Goal: Obtain resource: Download file/media

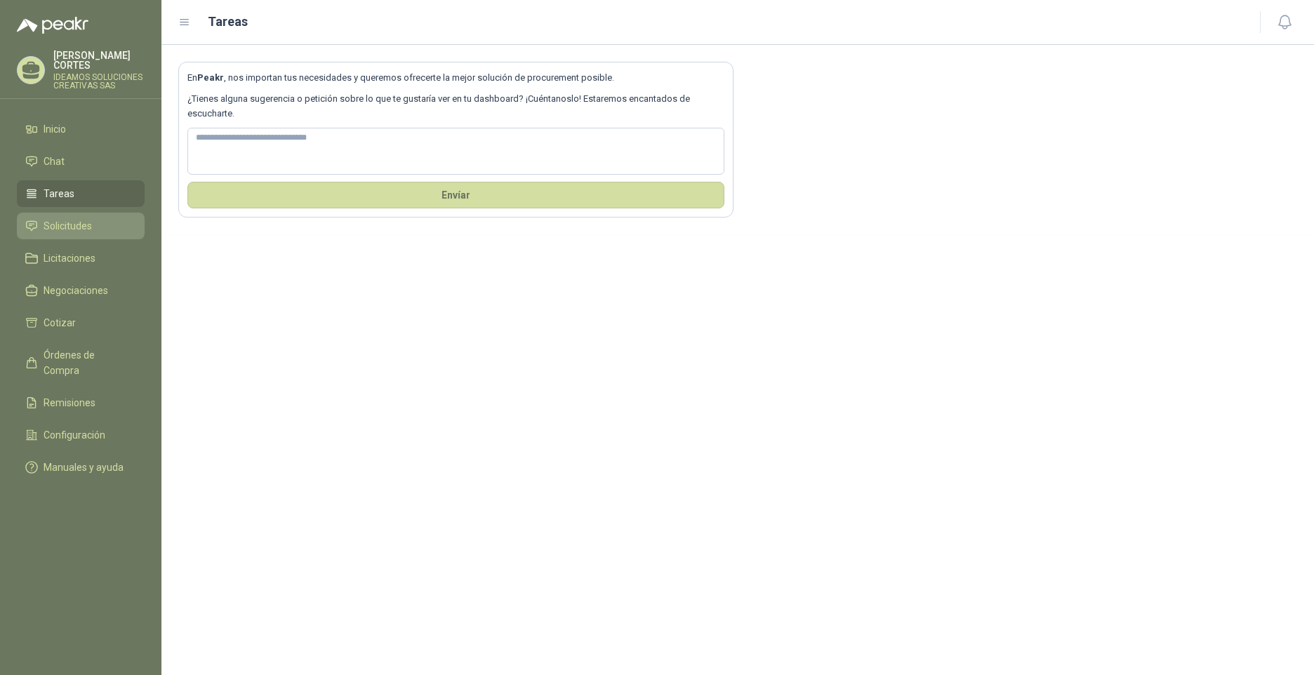
click at [95, 218] on li "Solicitudes" at bounding box center [80, 225] width 111 height 15
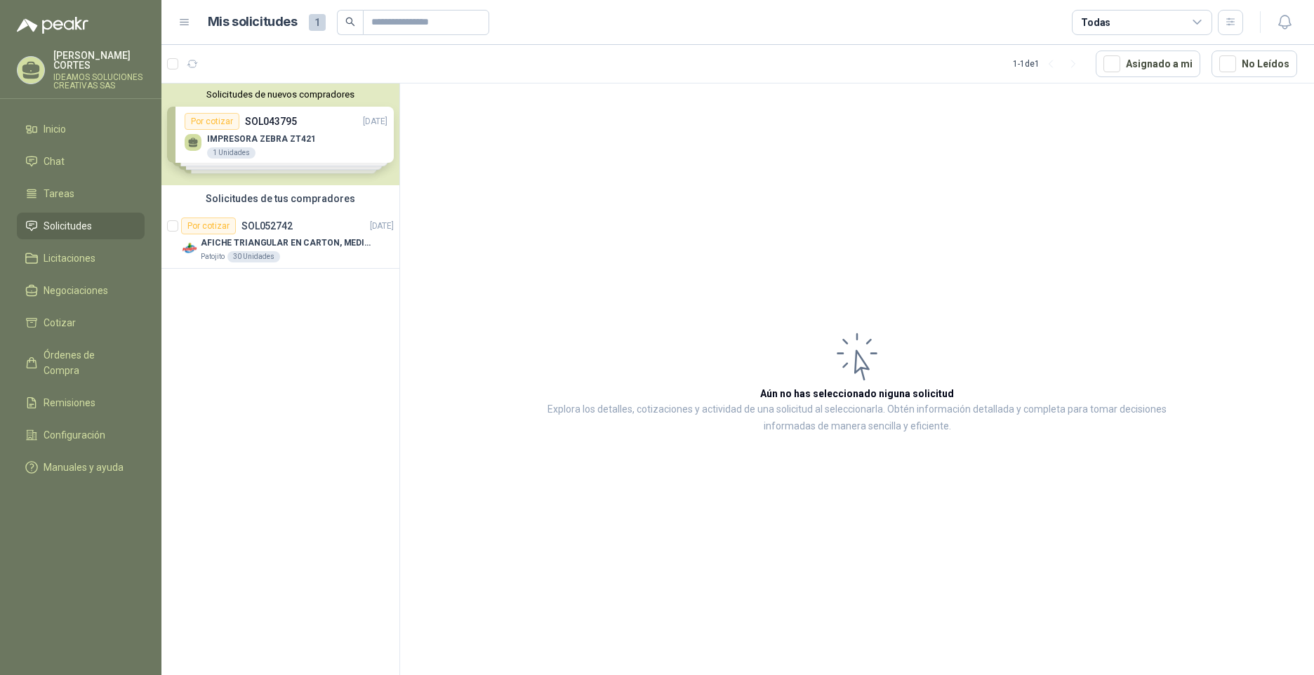
click at [307, 200] on div "Solicitudes de tus compradores" at bounding box center [280, 198] width 238 height 27
click at [267, 223] on p "SOL052742" at bounding box center [266, 226] width 51 height 10
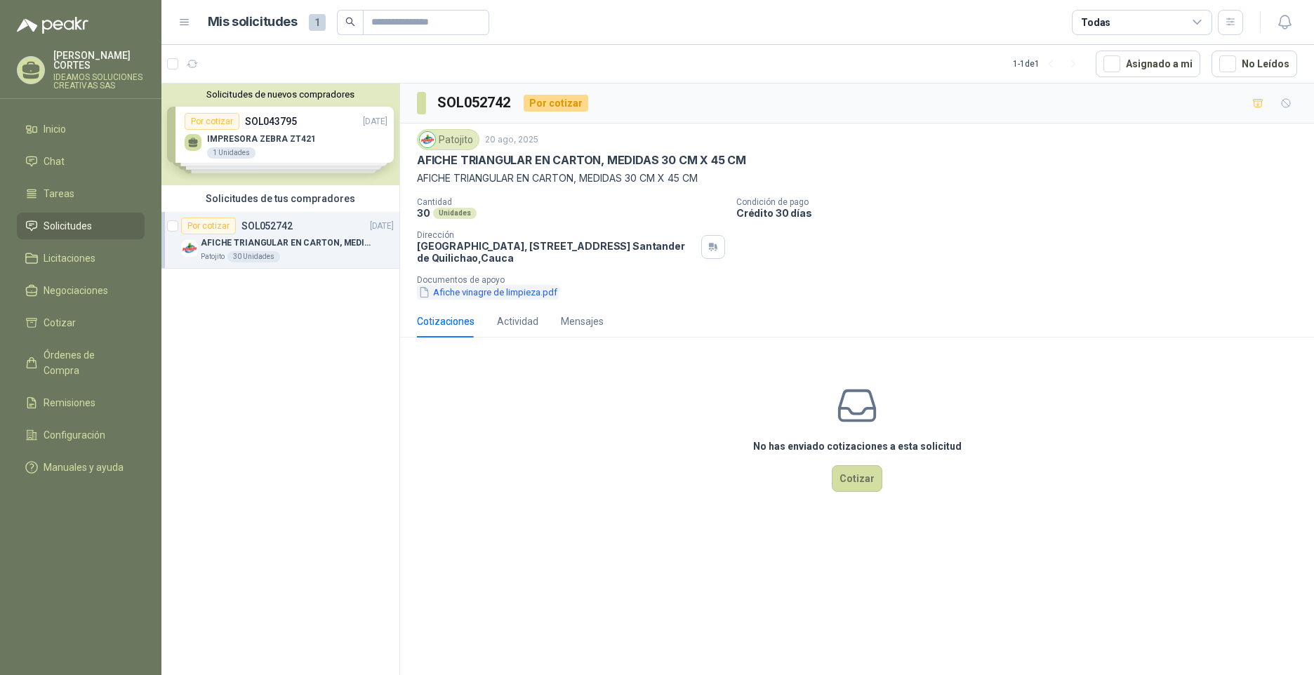
click at [486, 298] on button "Afiche vinagre de limpieza.pdf" at bounding box center [488, 292] width 142 height 15
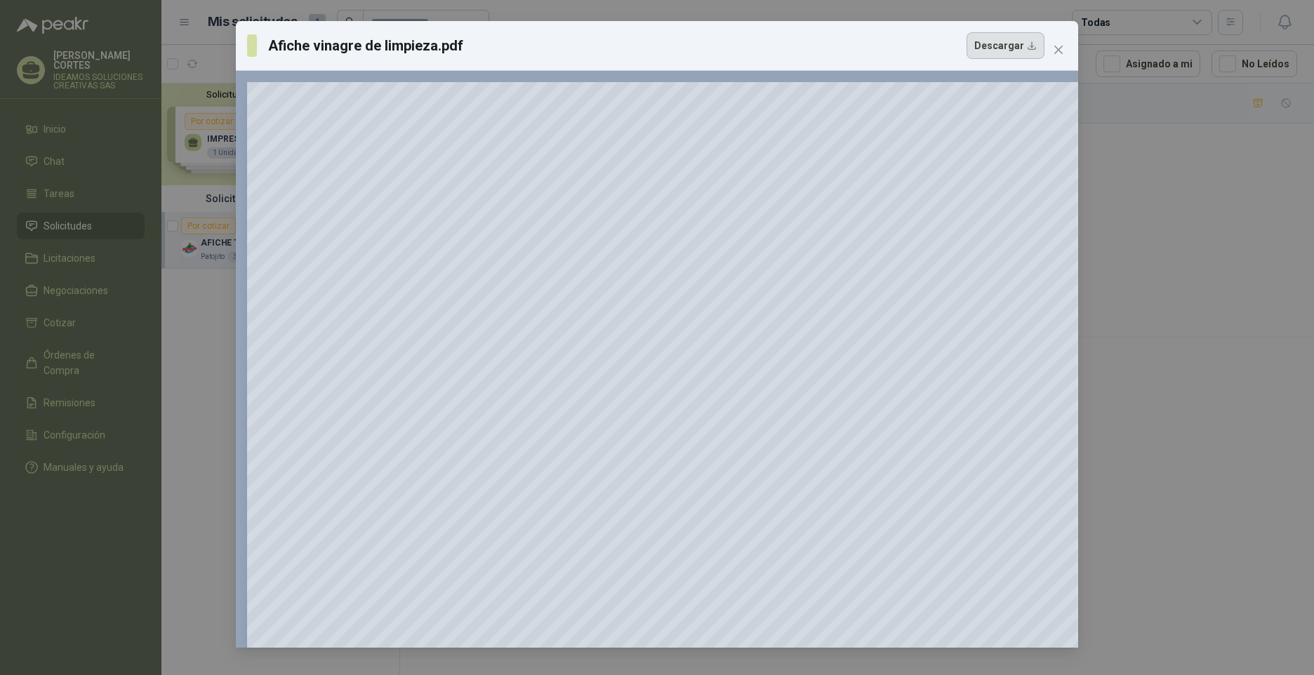
click at [1033, 43] on button "Descargar" at bounding box center [1005, 45] width 78 height 27
click at [1057, 46] on icon "close" at bounding box center [1058, 49] width 11 height 11
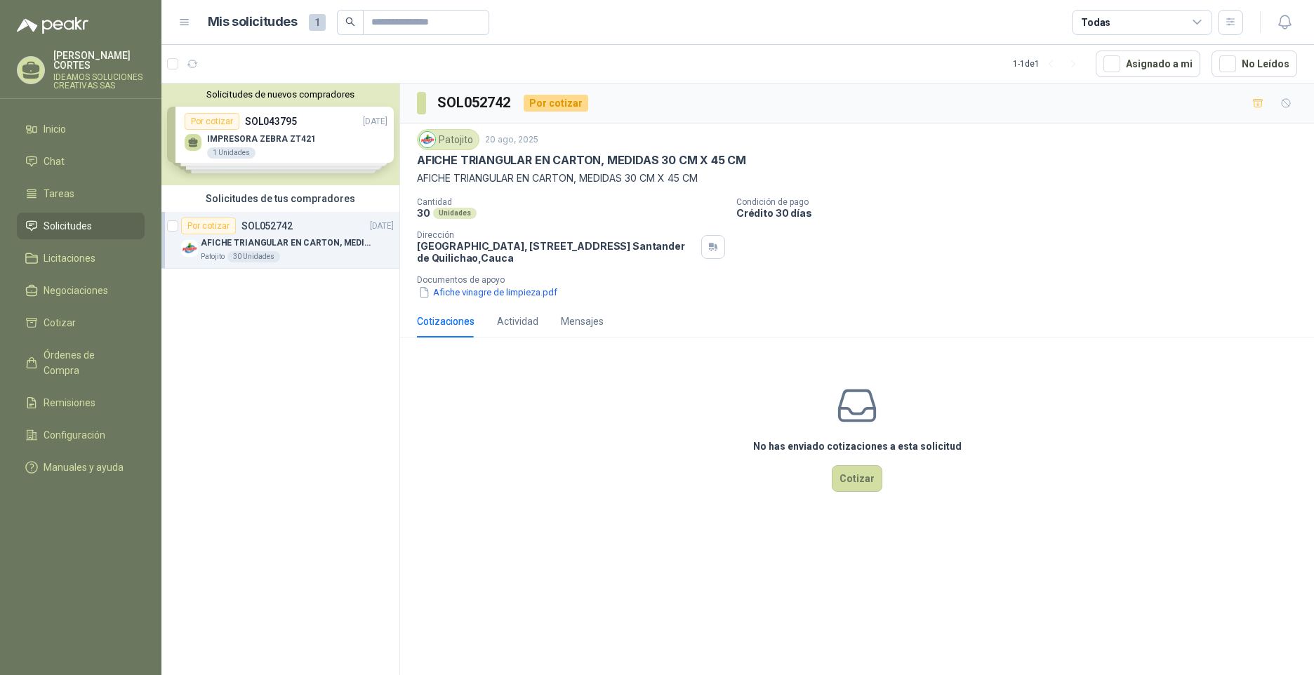
click at [313, 231] on div "Por cotizar SOL052742 [DATE]" at bounding box center [287, 226] width 213 height 17
click at [279, 248] on p "AFICHE TRIANGULAR EN CARTON, MEDIDAS 30 CM X 45 CM" at bounding box center [288, 242] width 175 height 13
click at [263, 257] on div "30 Unidades" at bounding box center [253, 256] width 53 height 11
click at [280, 238] on p "AFICHE TRIANGULAR EN CARTON, MEDIDAS 30 CM X 45 CM" at bounding box center [288, 242] width 175 height 13
drag, startPoint x: 570, startPoint y: 252, endPoint x: 538, endPoint y: 248, distance: 32.5
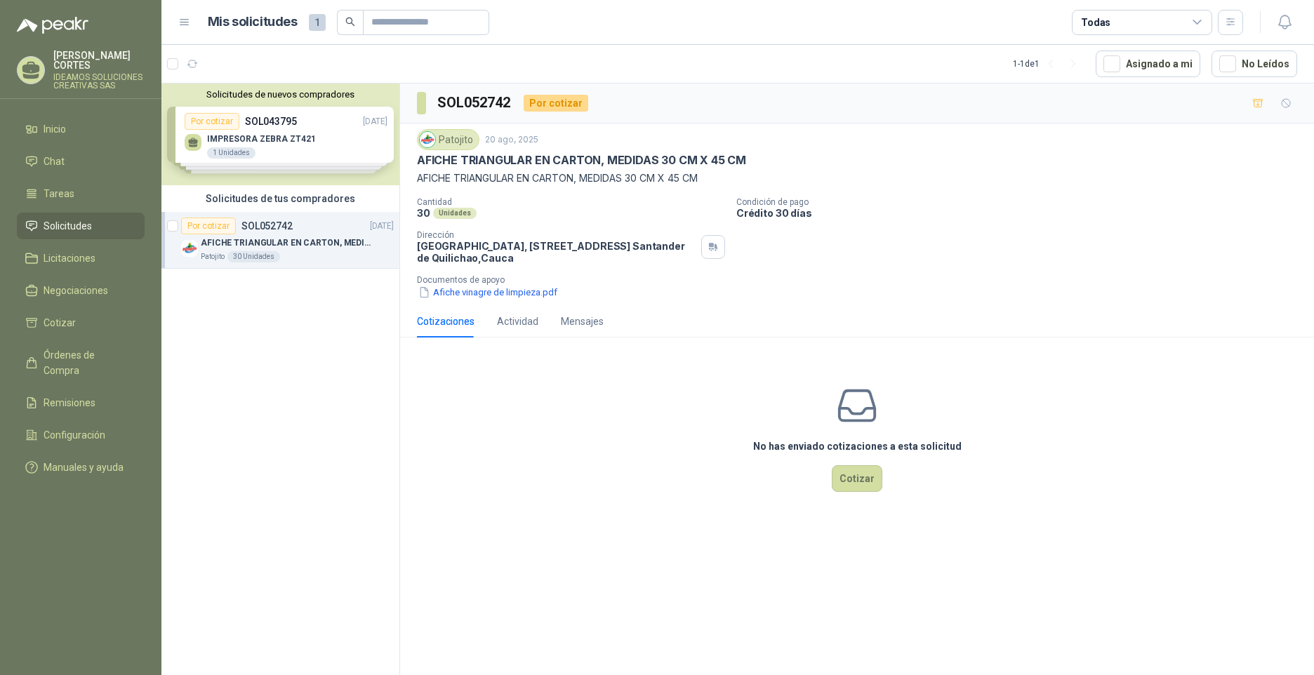
click at [570, 252] on p "[GEOGRAPHIC_DATA], [STREET_ADDRESS]" at bounding box center [556, 252] width 279 height 24
click at [506, 243] on p "[GEOGRAPHIC_DATA], [STREET_ADDRESS]" at bounding box center [556, 252] width 279 height 24
